Goal: Find specific page/section: Find specific page/section

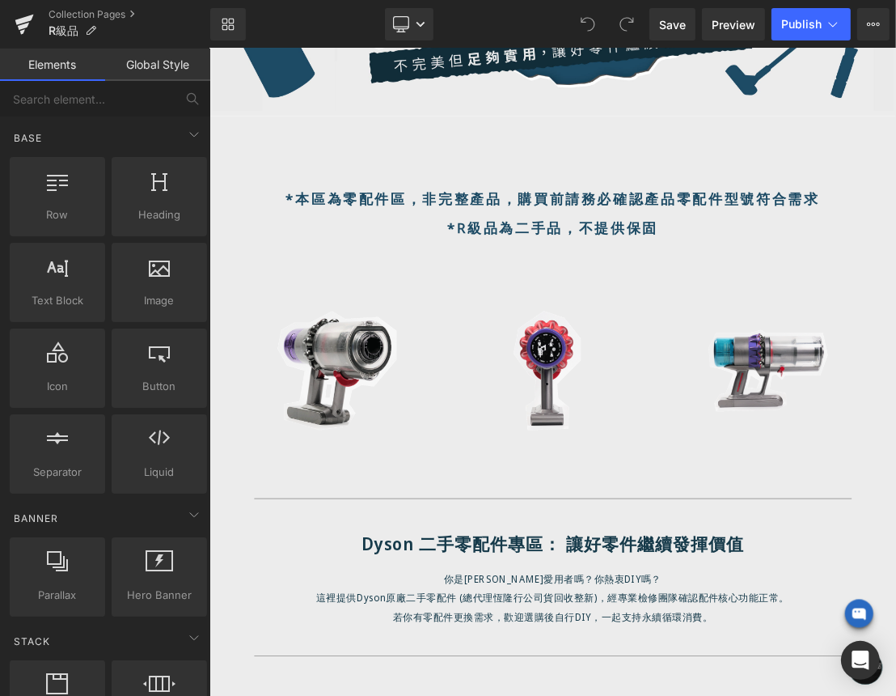
scroll to position [588, 0]
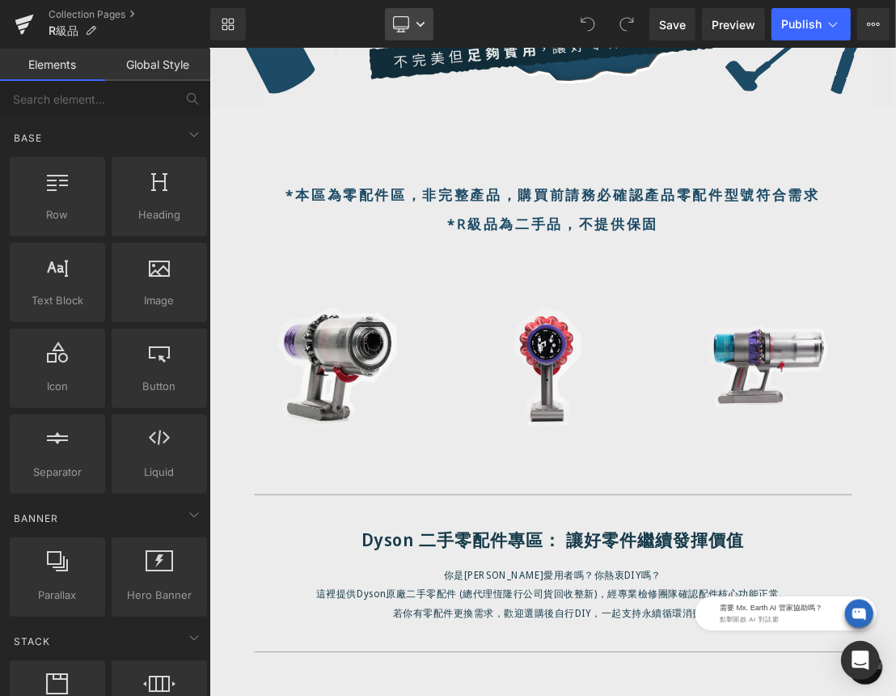
click at [419, 23] on icon at bounding box center [421, 24] width 8 height 5
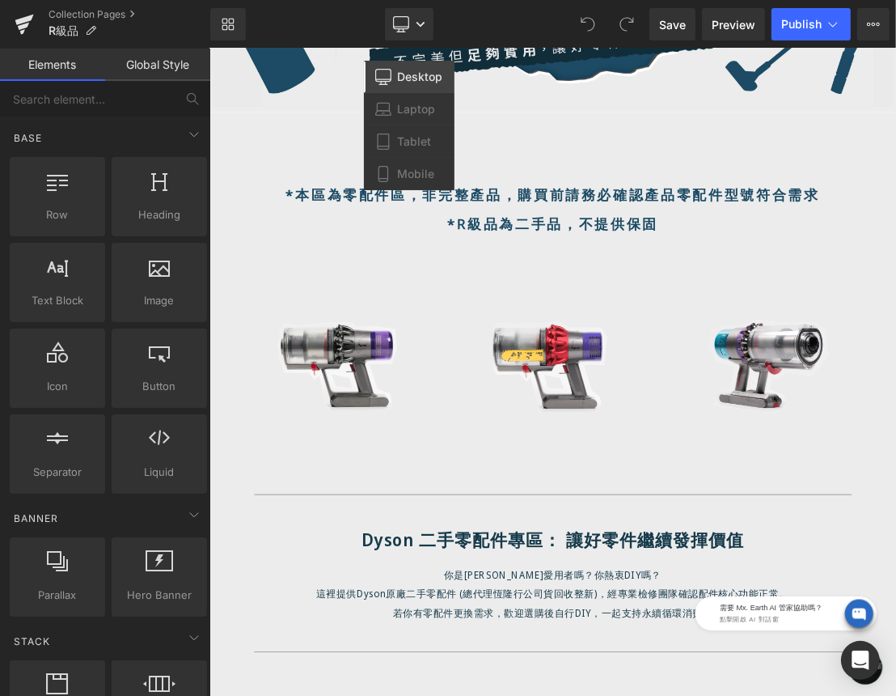
click at [705, 277] on div "*本區為零配件區，非完整產品，購買前請務必確認產品零配件型號符合需求 *R級品為二手品，不提供保固 Heading" at bounding box center [698, 277] width 922 height 82
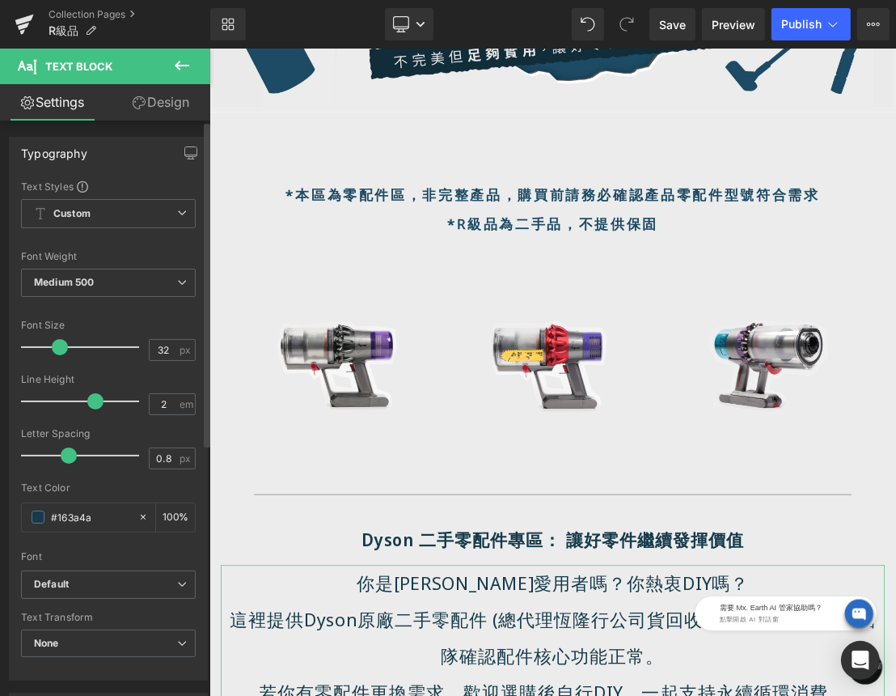
drag, startPoint x: 41, startPoint y: 349, endPoint x: 57, endPoint y: 349, distance: 16.2
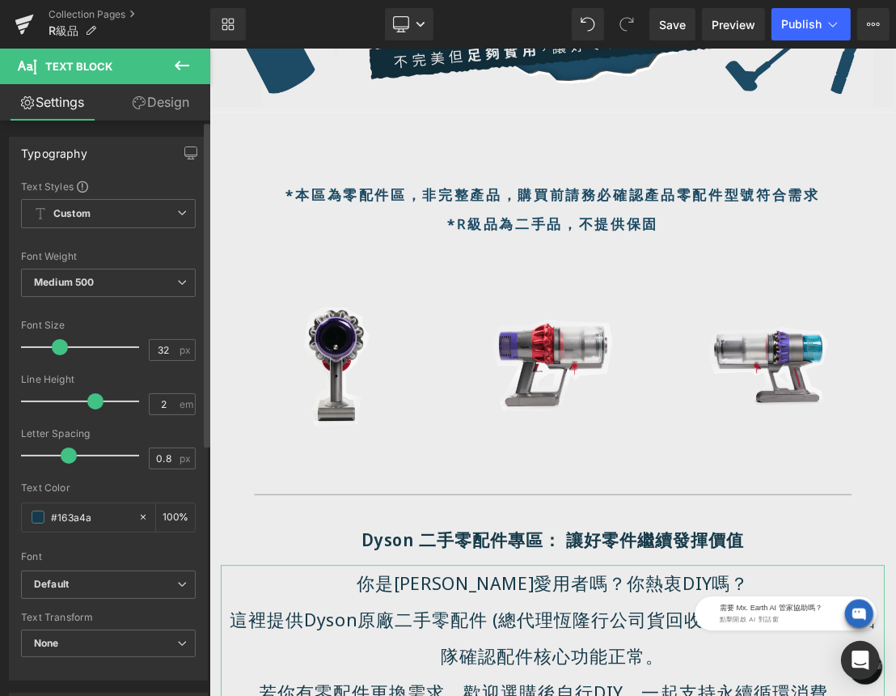
click at [57, 349] on span at bounding box center [60, 347] width 16 height 16
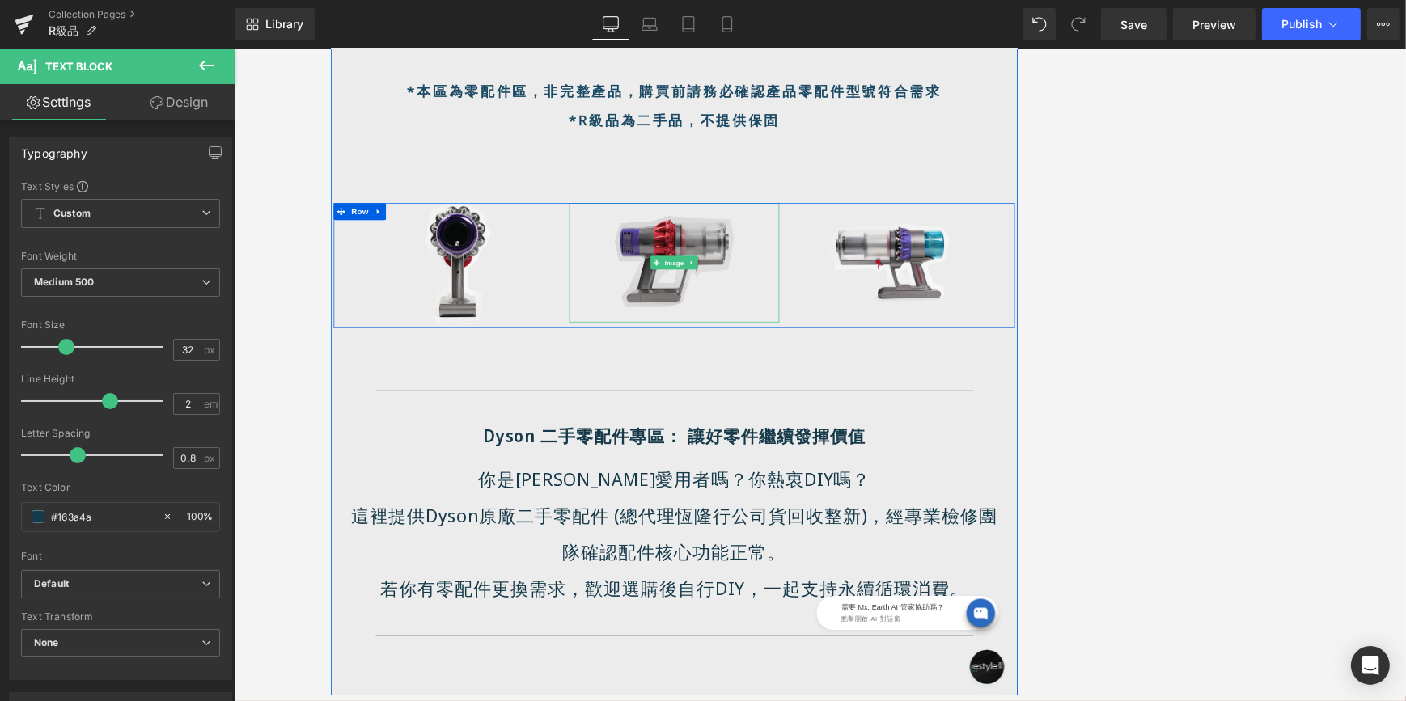
scroll to position [809, 0]
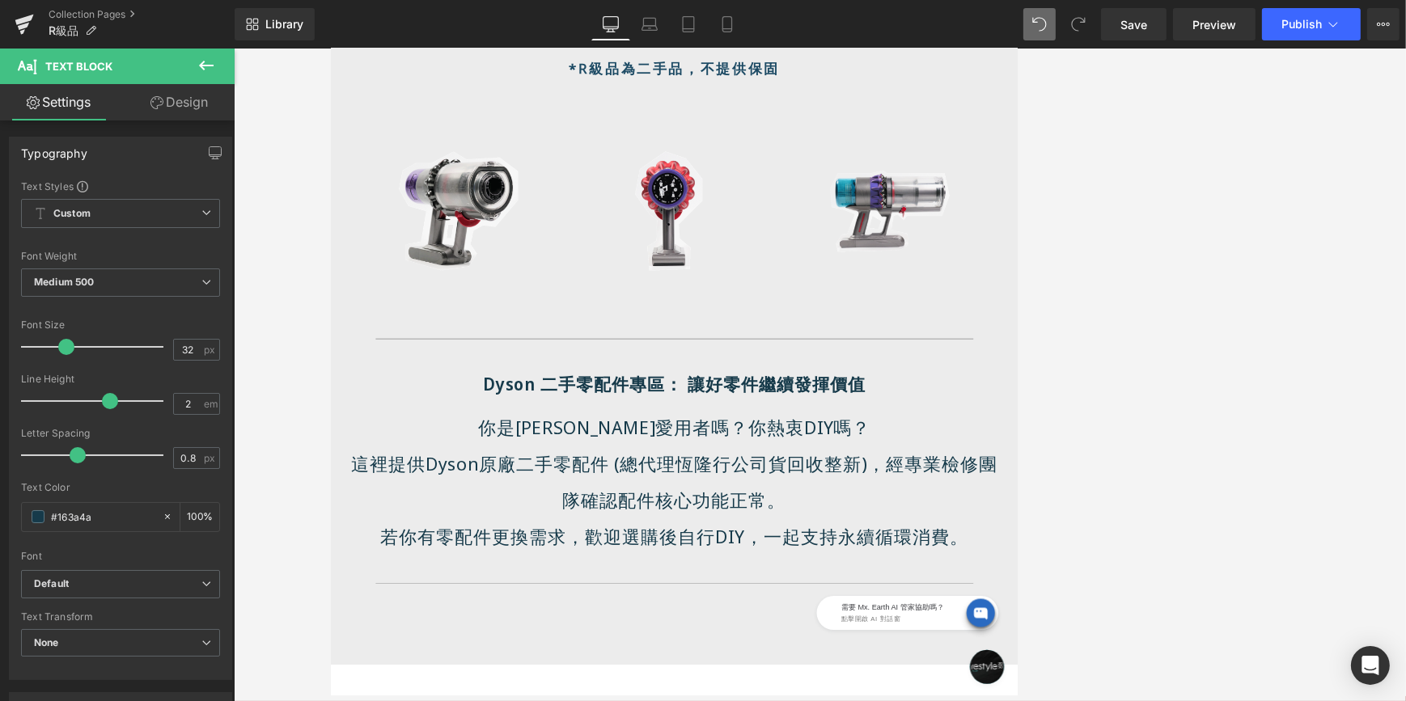
type input "17"
